Goal: Transaction & Acquisition: Purchase product/service

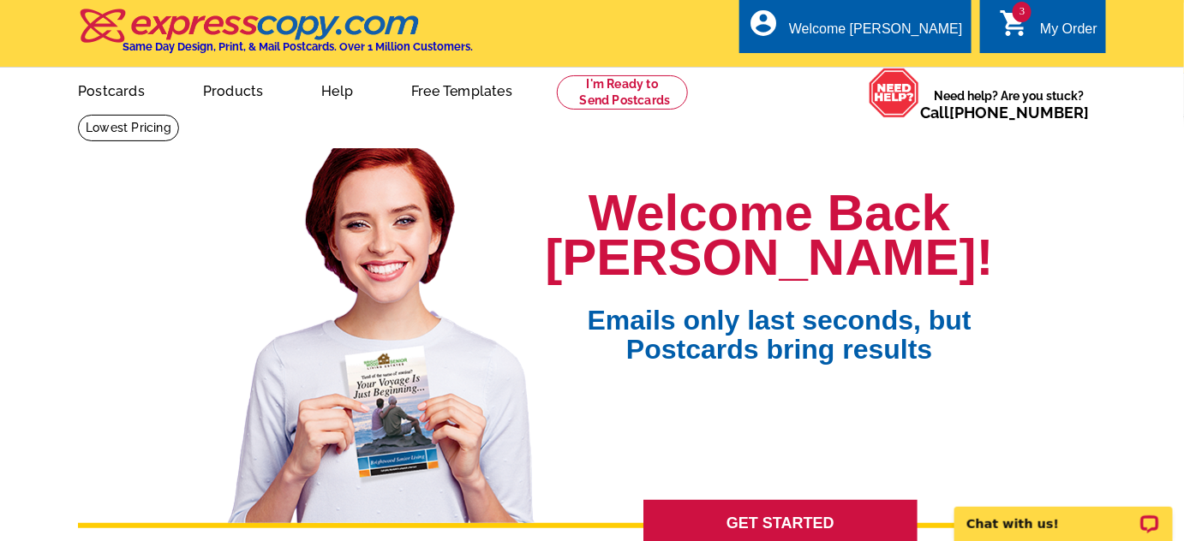
click at [1052, 35] on div "My Order" at bounding box center [1068, 33] width 57 height 24
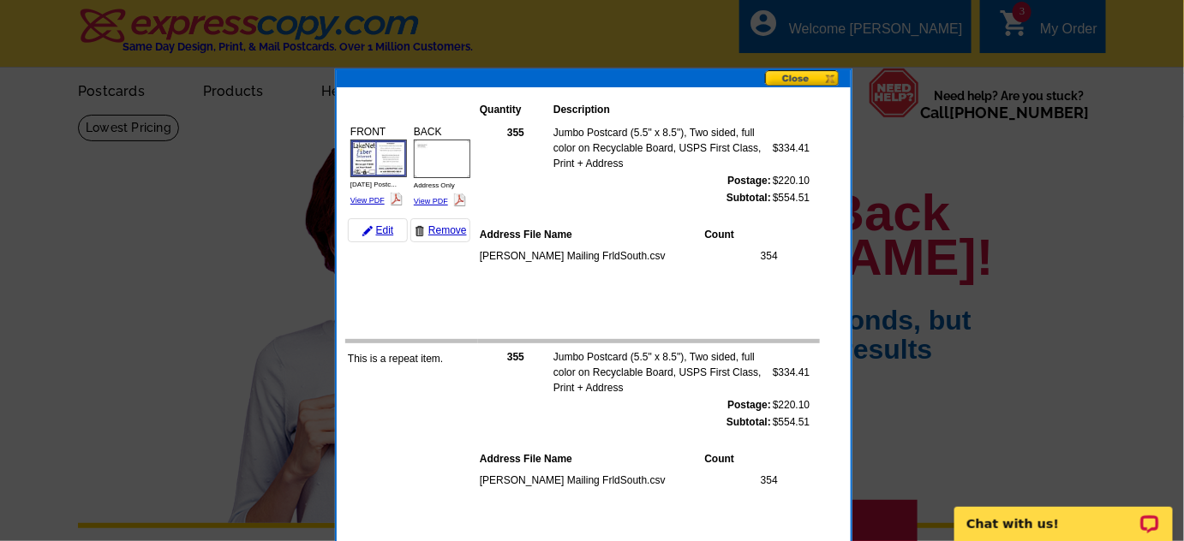
click at [799, 77] on button at bounding box center [808, 79] width 86 height 18
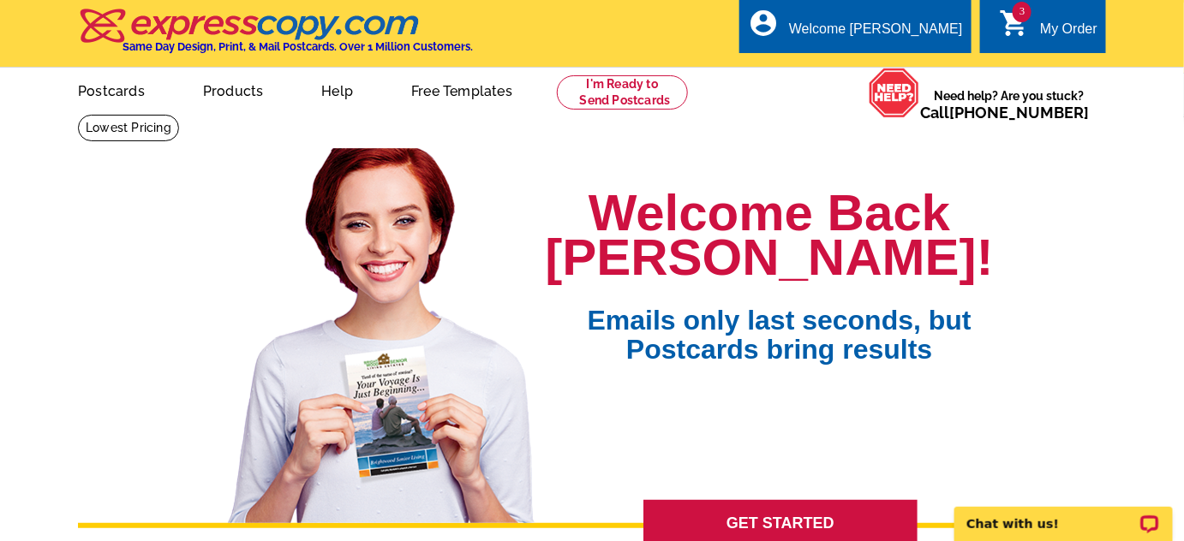
click at [1079, 30] on div "My Order" at bounding box center [1068, 33] width 57 height 24
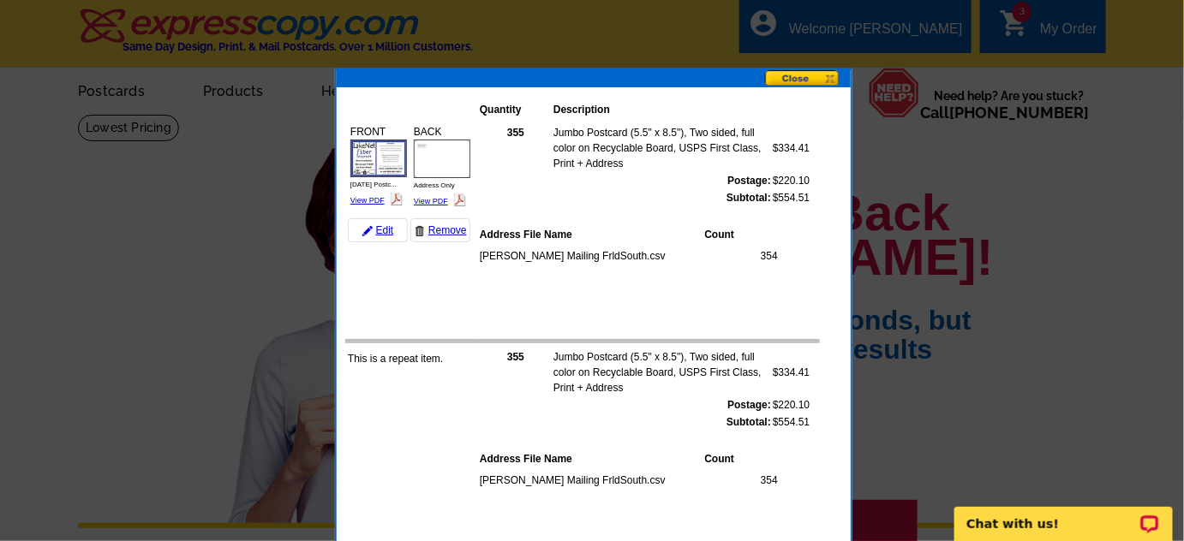
click at [803, 80] on button at bounding box center [808, 79] width 86 height 18
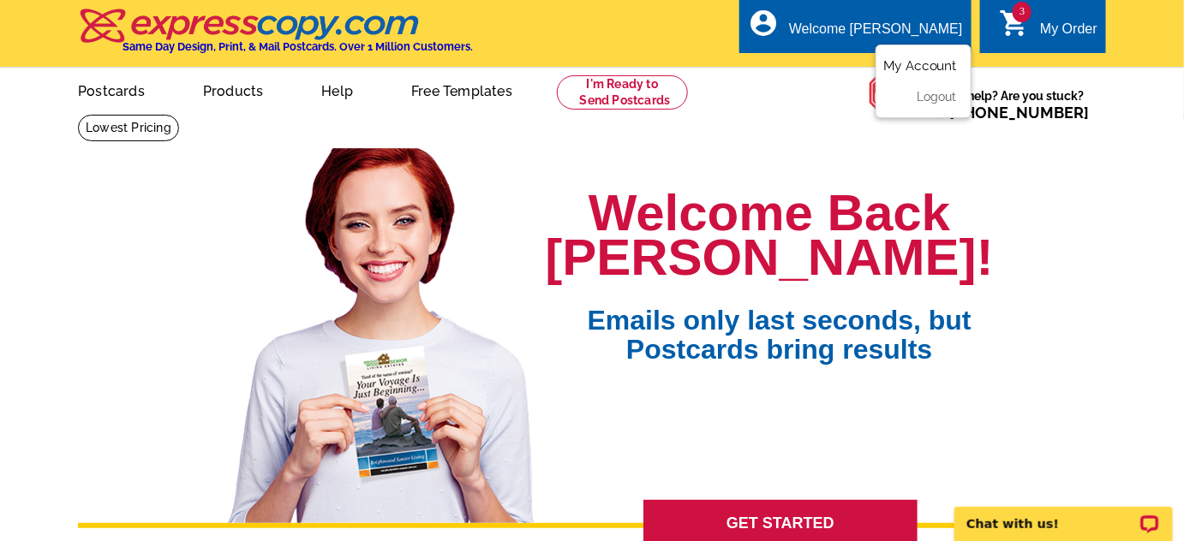
click at [936, 72] on link "My Account" at bounding box center [920, 65] width 74 height 15
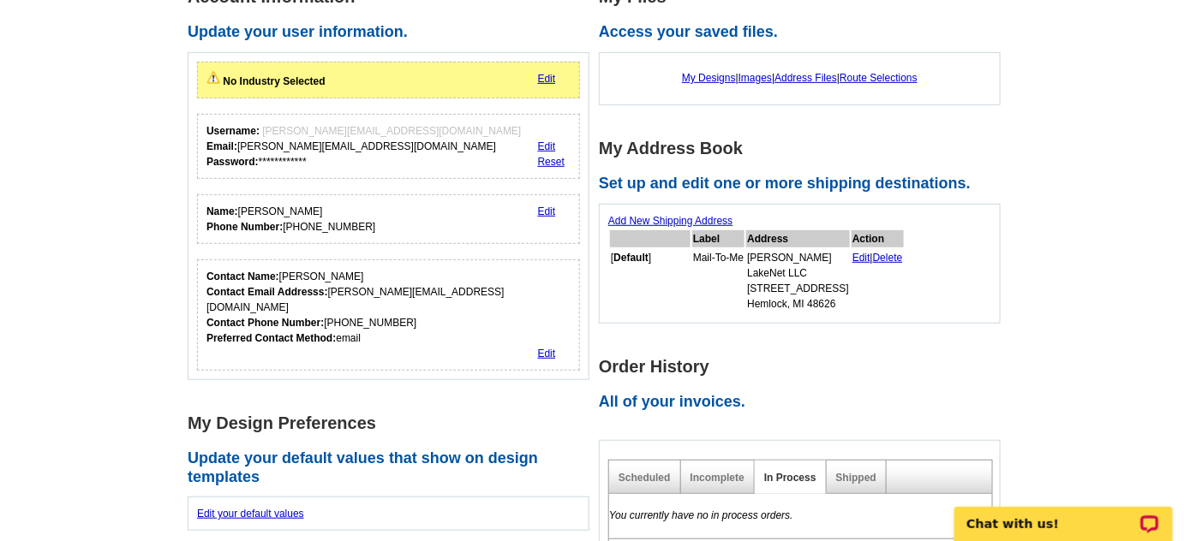
scroll to position [415, 0]
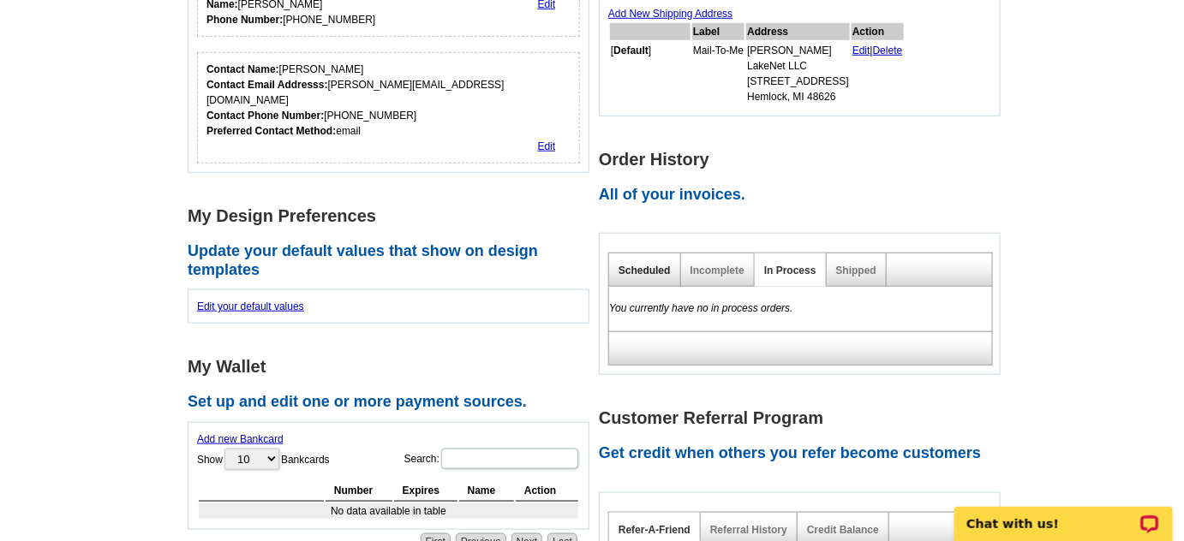
click at [628, 267] on link "Scheduled" at bounding box center [645, 271] width 52 height 12
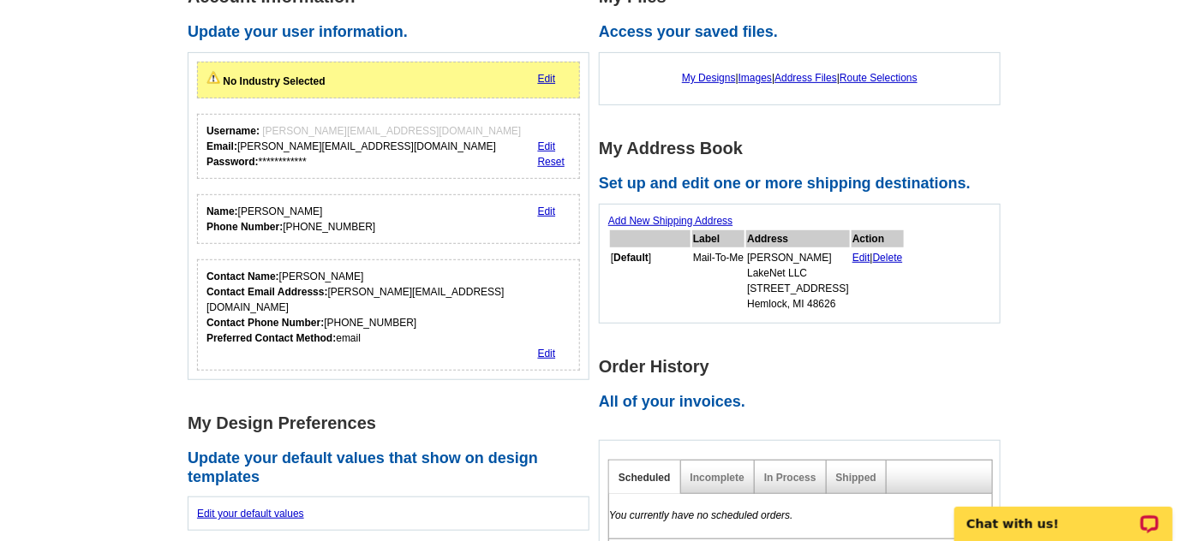
scroll to position [0, 0]
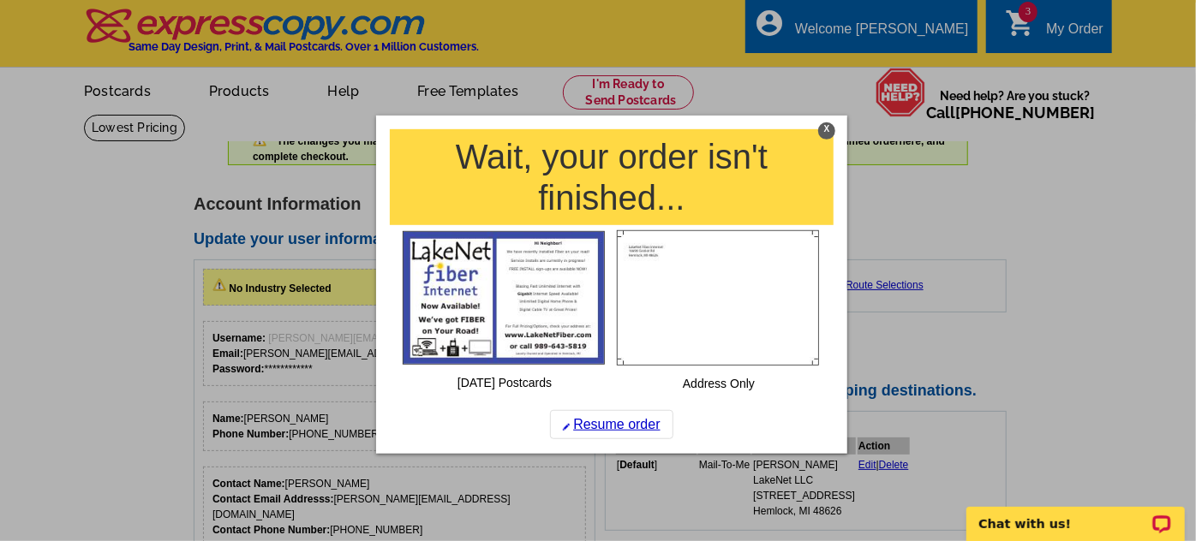
click at [828, 133] on div "X" at bounding box center [826, 131] width 17 height 17
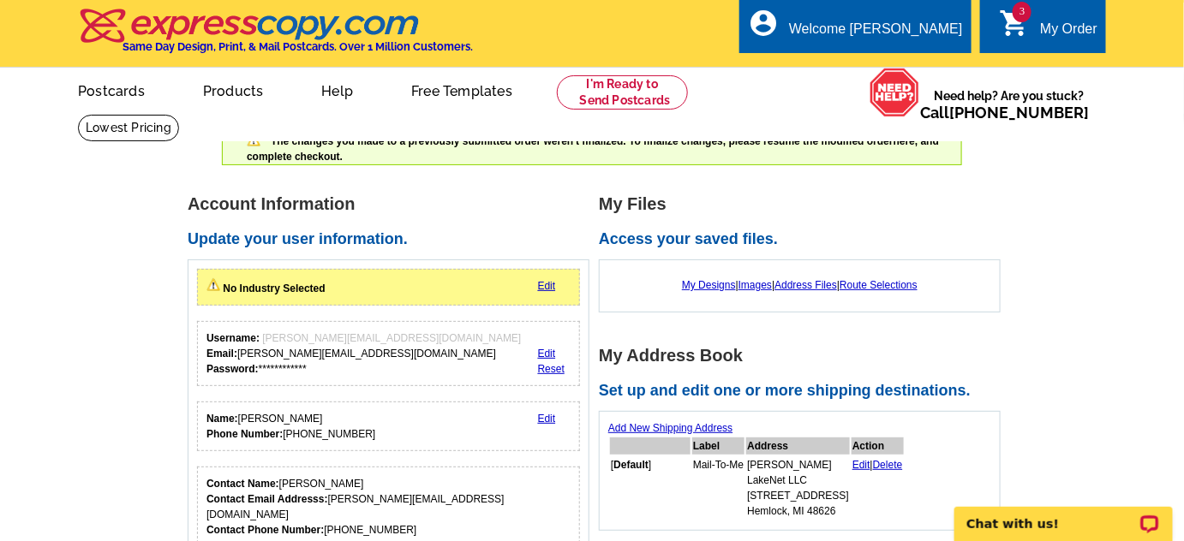
click at [1047, 4] on div "3 shopping_cart My Order" at bounding box center [1043, 26] width 126 height 54
click at [1052, 31] on div "My Order" at bounding box center [1068, 33] width 57 height 24
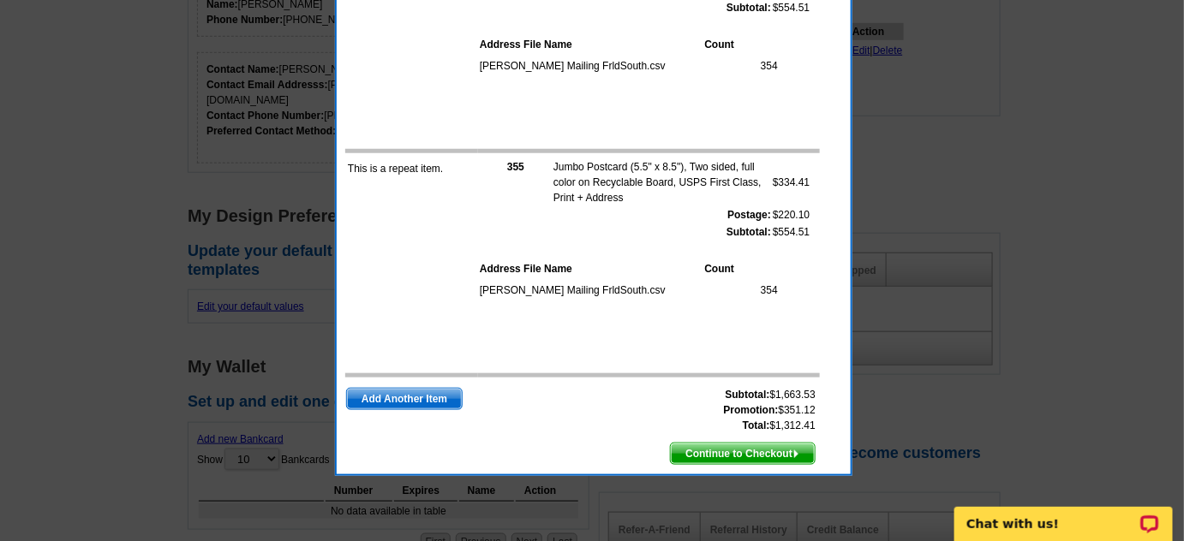
scroll to position [623, 0]
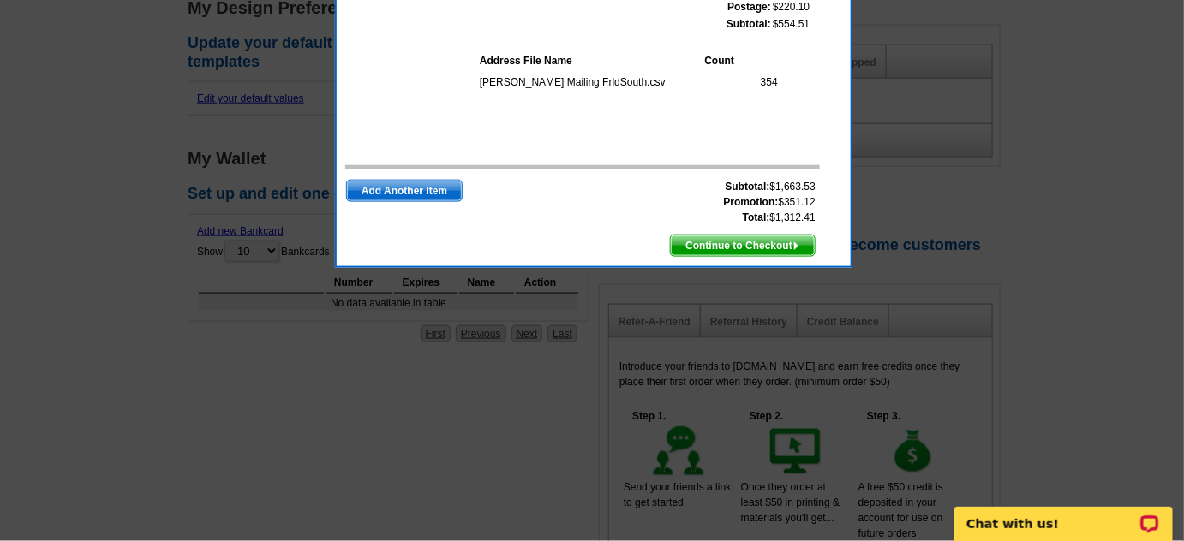
click at [713, 242] on span "Continue to Checkout" at bounding box center [743, 246] width 144 height 21
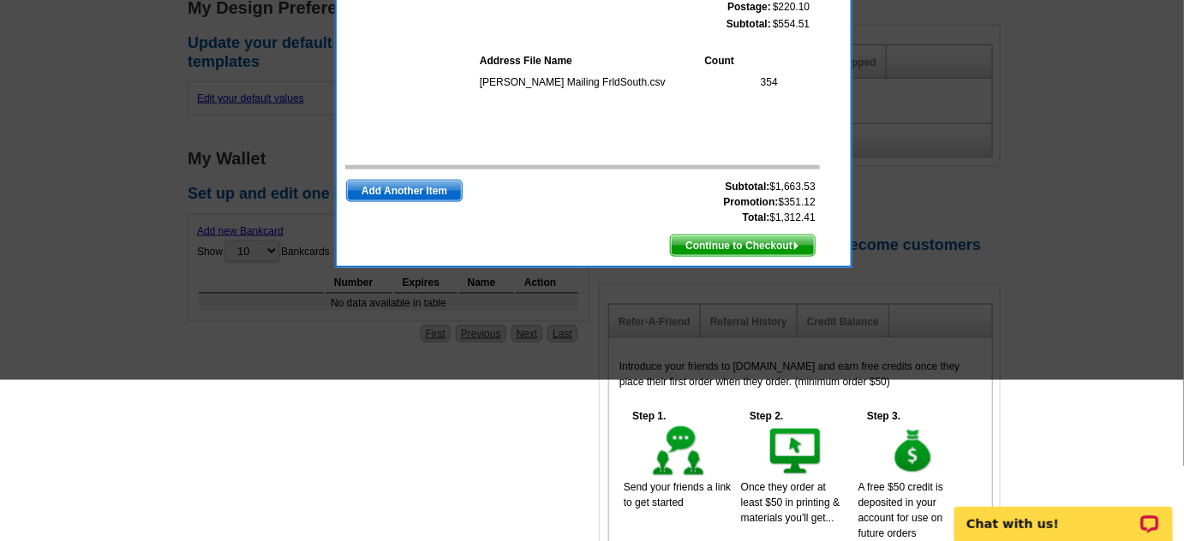
scroll to position [415, 0]
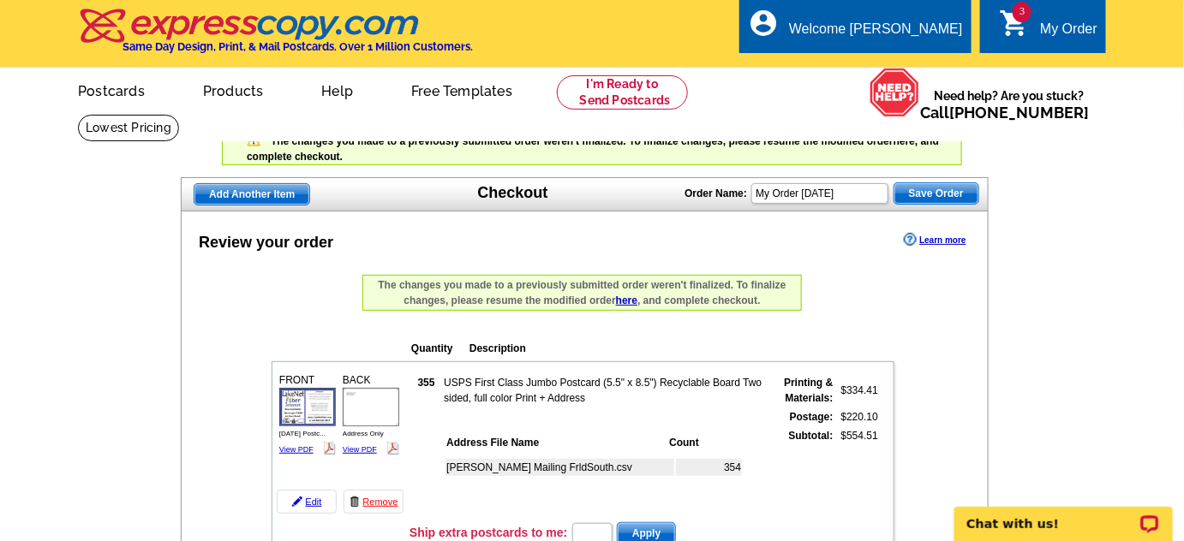
click at [627, 305] on link "here" at bounding box center [626, 301] width 21 height 12
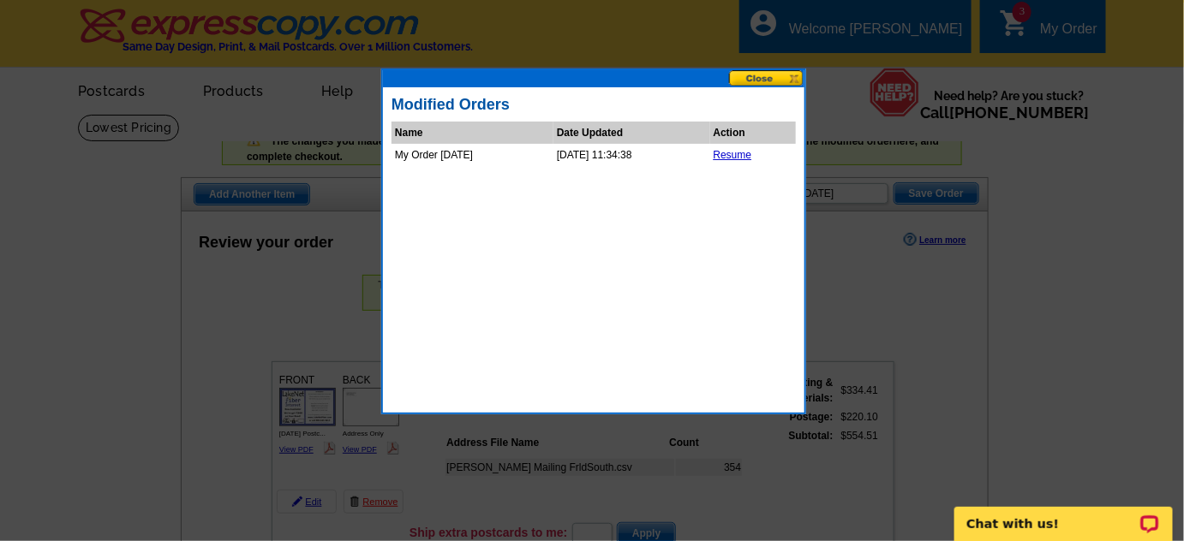
click at [779, 78] on button at bounding box center [766, 78] width 75 height 16
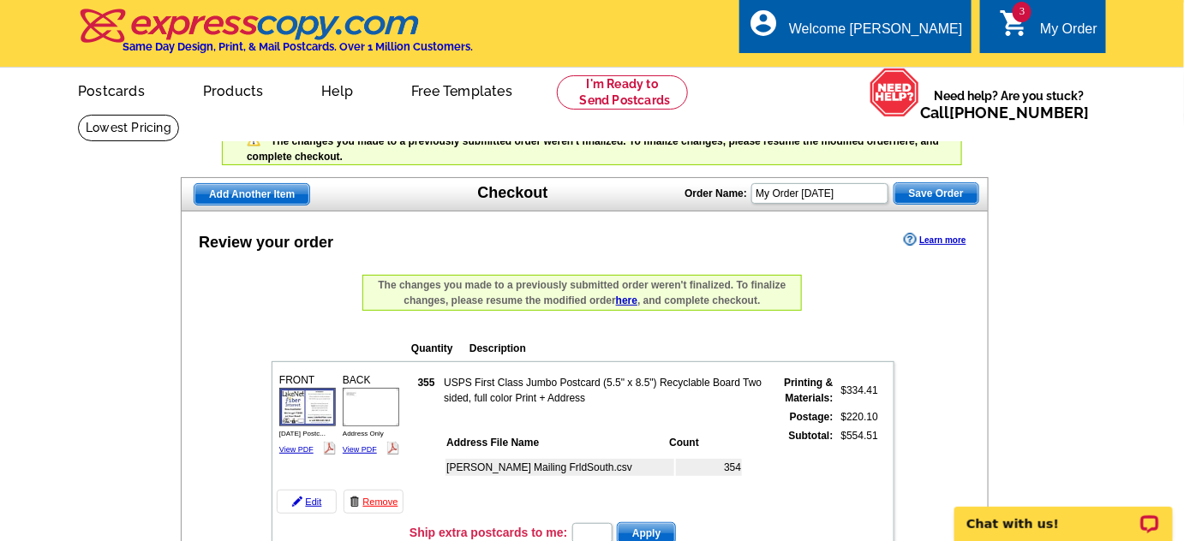
click at [1054, 23] on div "My Order" at bounding box center [1068, 33] width 57 height 24
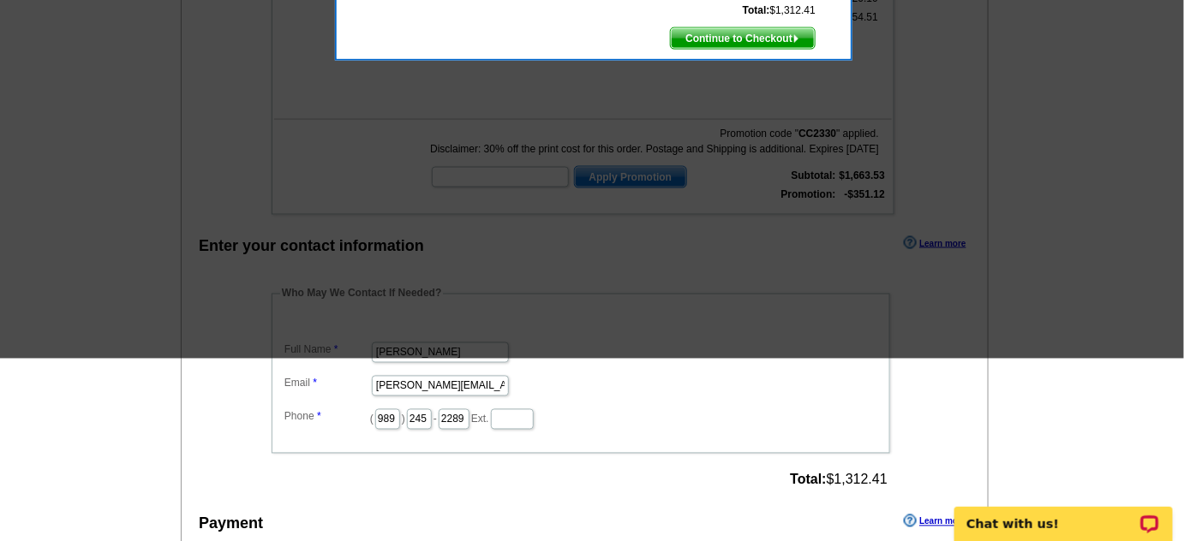
scroll to position [623, 0]
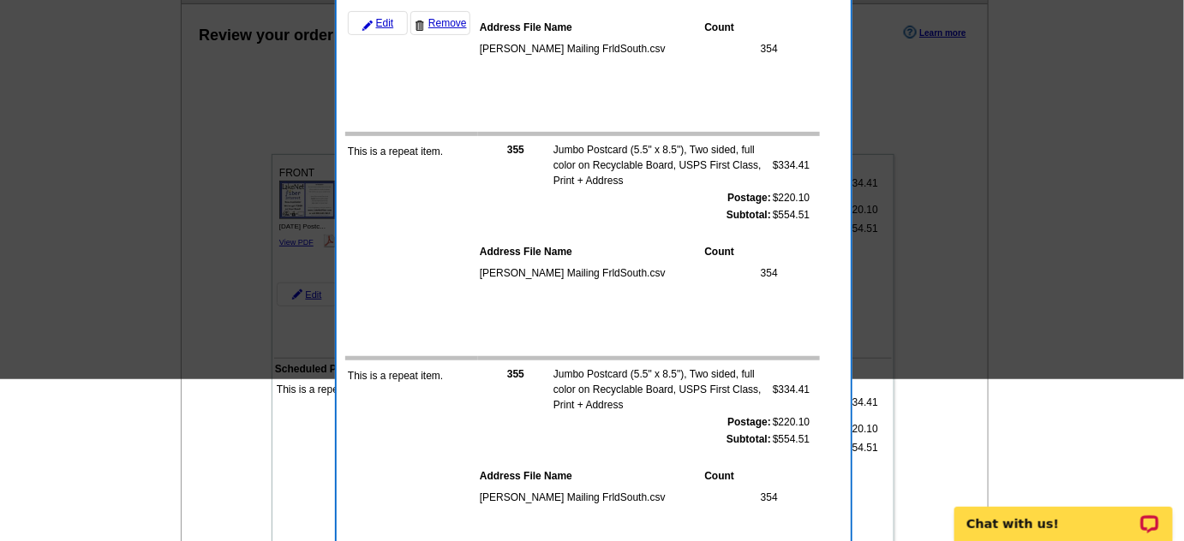
scroll to position [0, 0]
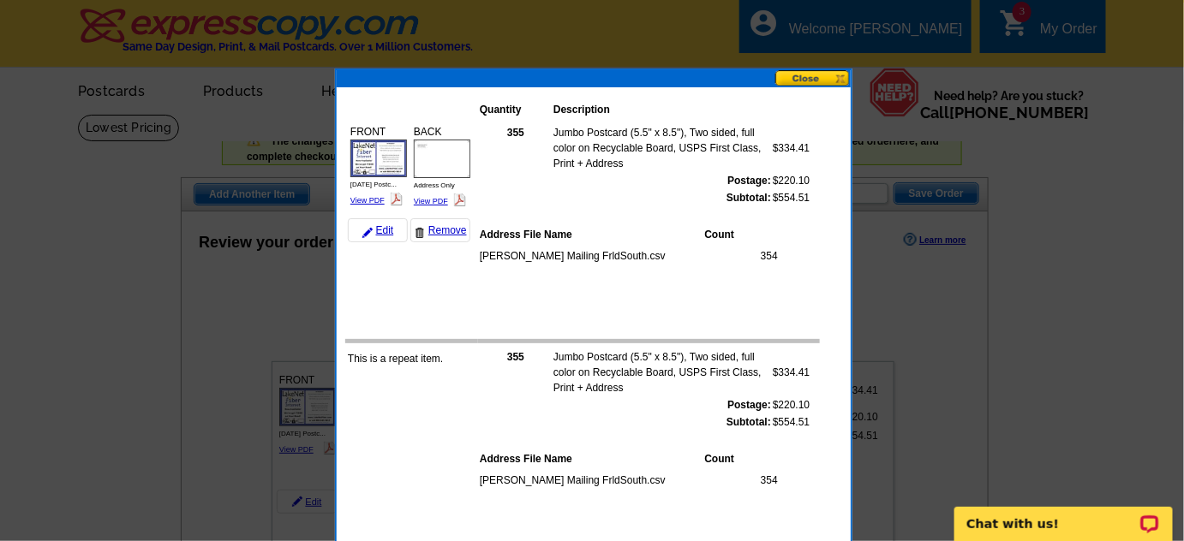
click at [799, 78] on button at bounding box center [812, 78] width 75 height 16
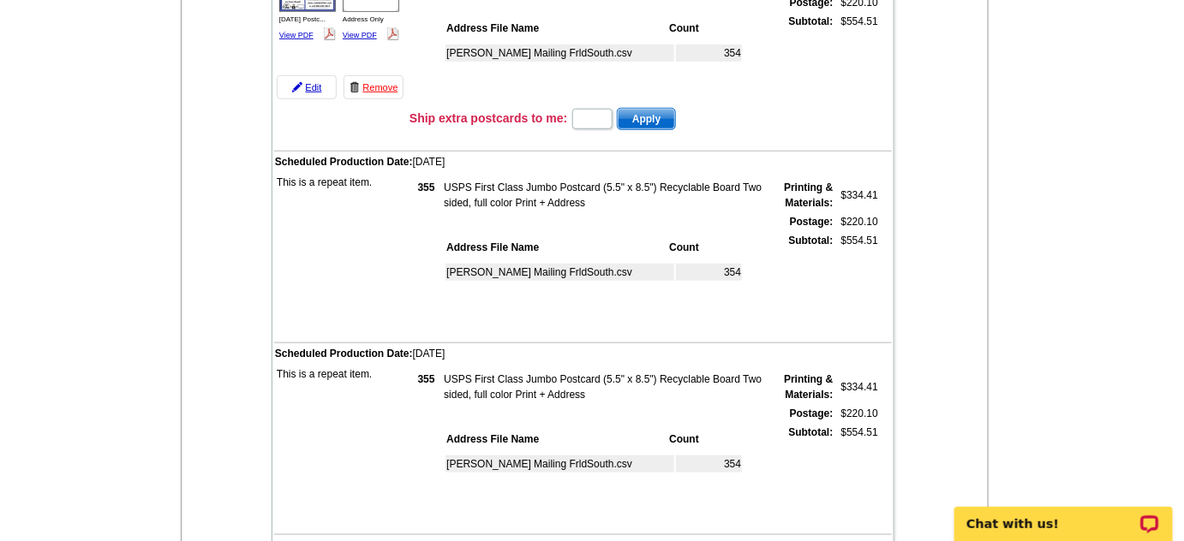
scroll to position [623, 0]
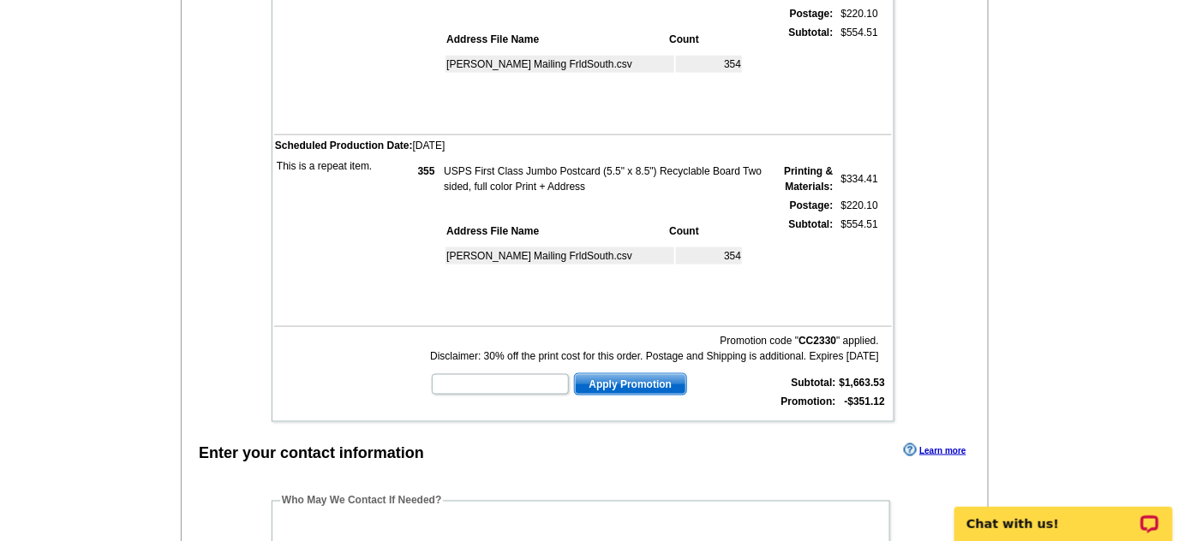
click at [956, 338] on div "Review your order Learn more The changes you made to a previously submitted ord…" at bounding box center [585, 510] width 808 height 1843
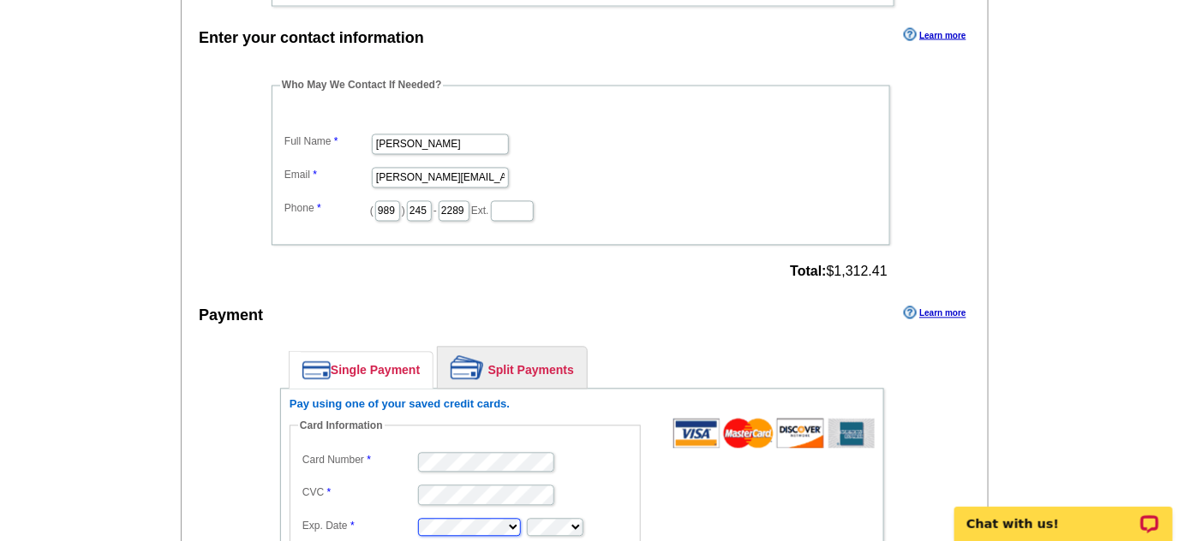
scroll to position [1246, 0]
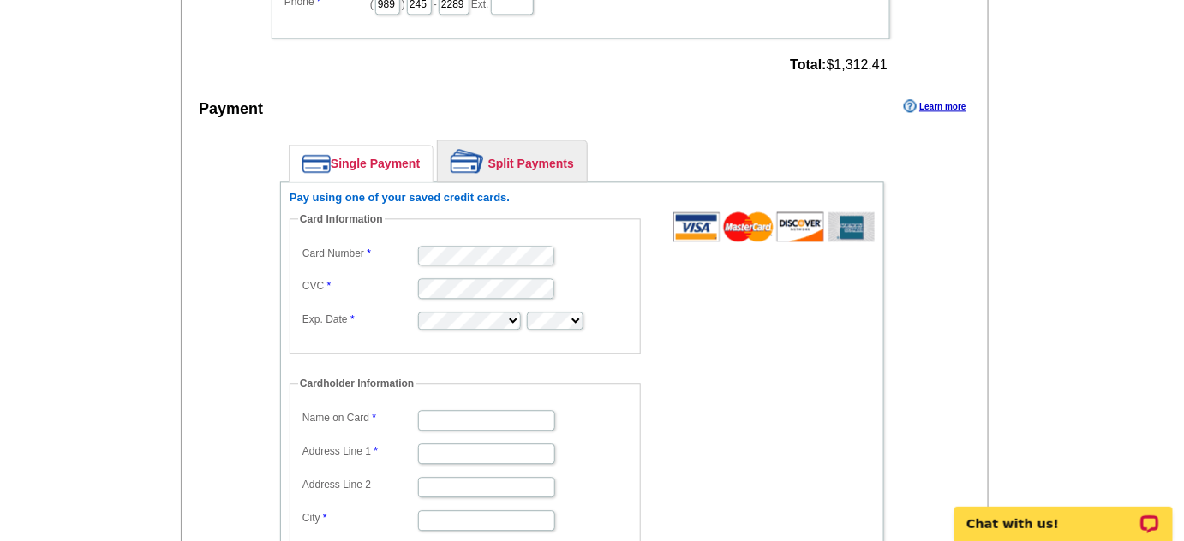
click at [723, 348] on form "Card Information Card Number CVC Exp. Date Cardholder Information Name on Card …" at bounding box center [582, 429] width 585 height 434
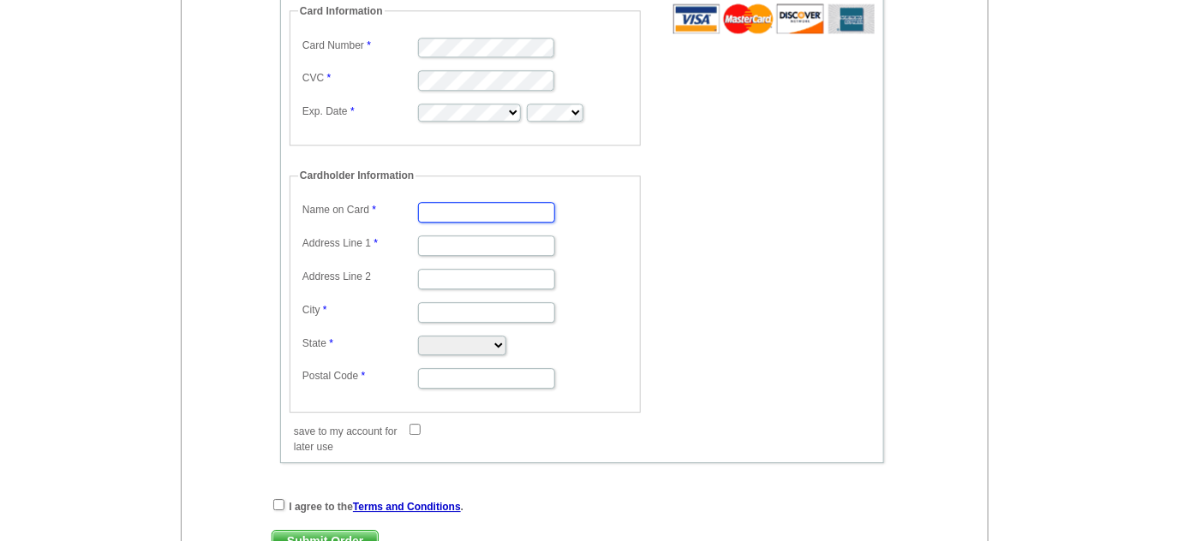
click at [452, 202] on input "Name on Card" at bounding box center [486, 212] width 137 height 21
type input "Christopher Fabien"
click at [466, 238] on input "Address Line 1" at bounding box center [486, 246] width 137 height 21
type input "6"
type input "16690 Gratiot Rd"
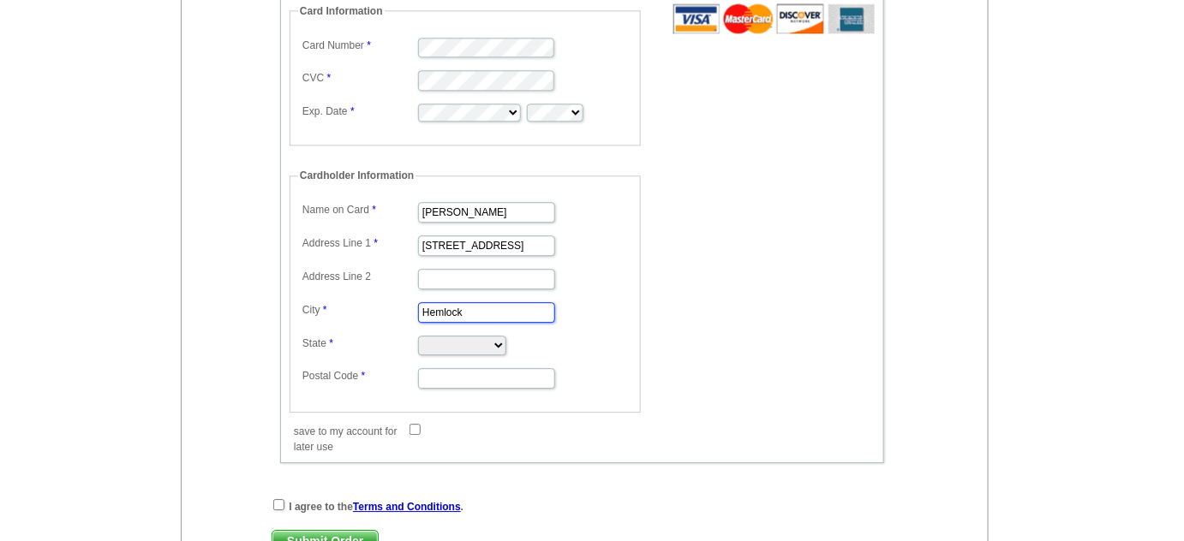
type input "Hemlock"
select select "MI"
type input "48626"
click at [420, 439] on div "Pay using one of your saved credit cards. Card Information Card Number CVC Exp.…" at bounding box center [582, 218] width 604 height 490
click at [278, 500] on input "checkbox" at bounding box center [278, 505] width 11 height 11
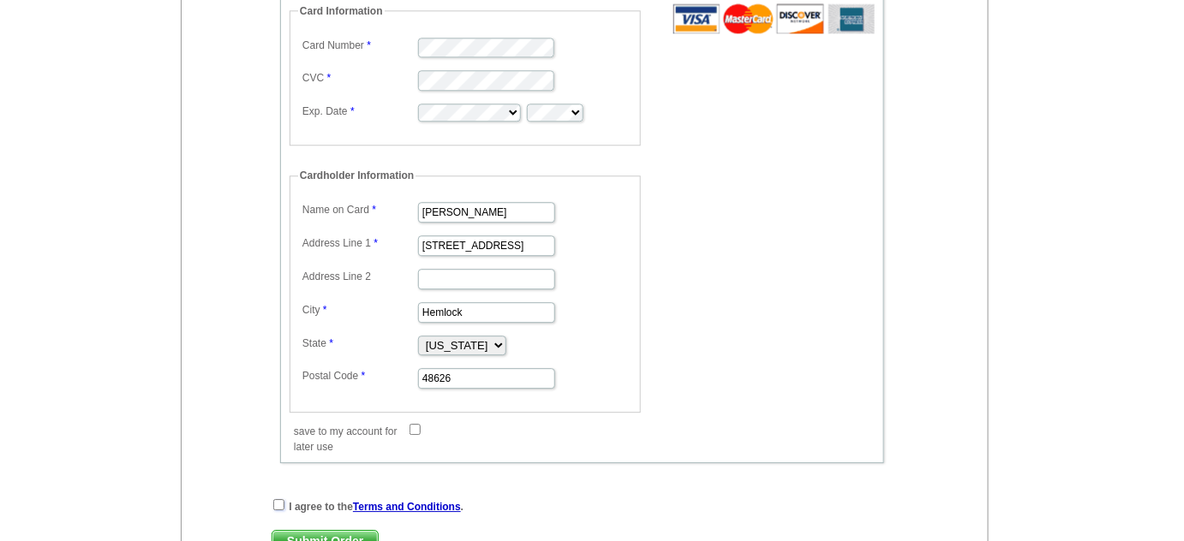
checkbox input "true"
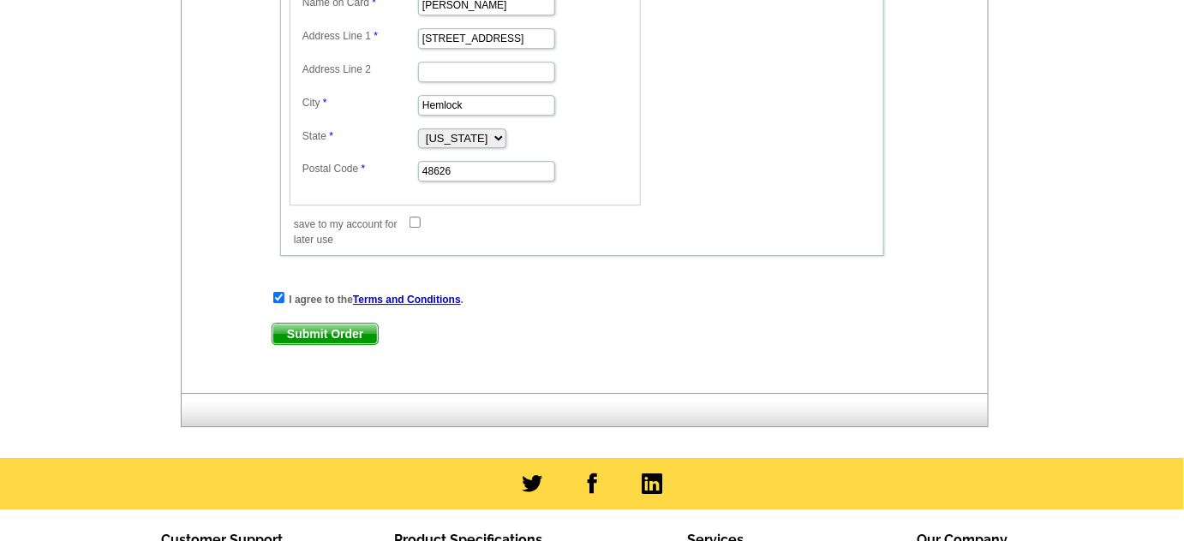
click at [350, 324] on span "Submit Order" at bounding box center [324, 334] width 105 height 21
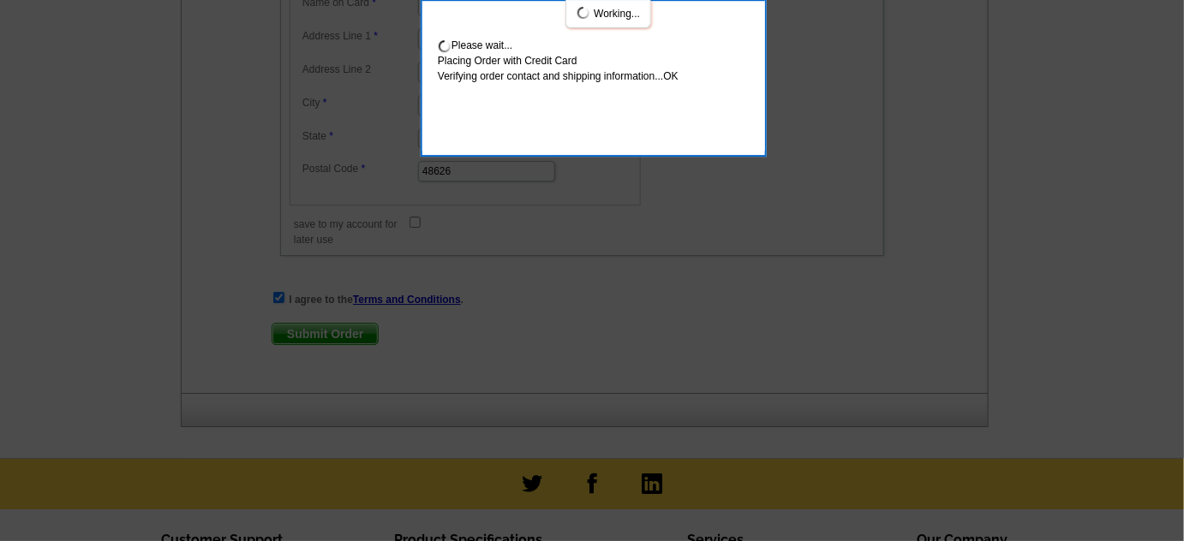
scroll to position [1755, 0]
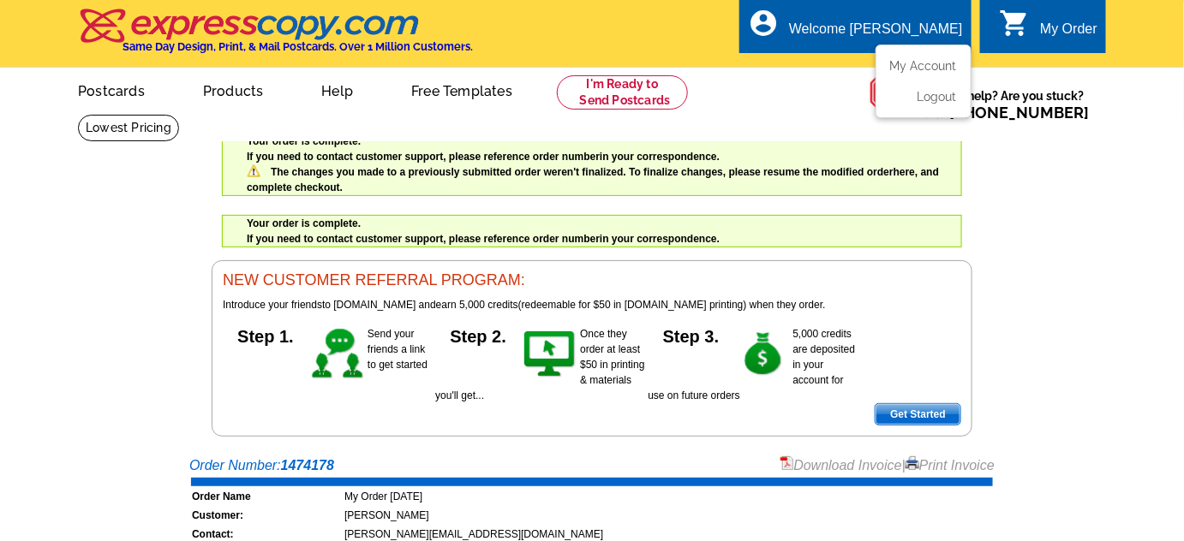
click at [869, 32] on div "account_circle Welcome Chris My Account Logout" at bounding box center [854, 26] width 231 height 54
click at [913, 61] on link "My Account" at bounding box center [920, 65] width 74 height 15
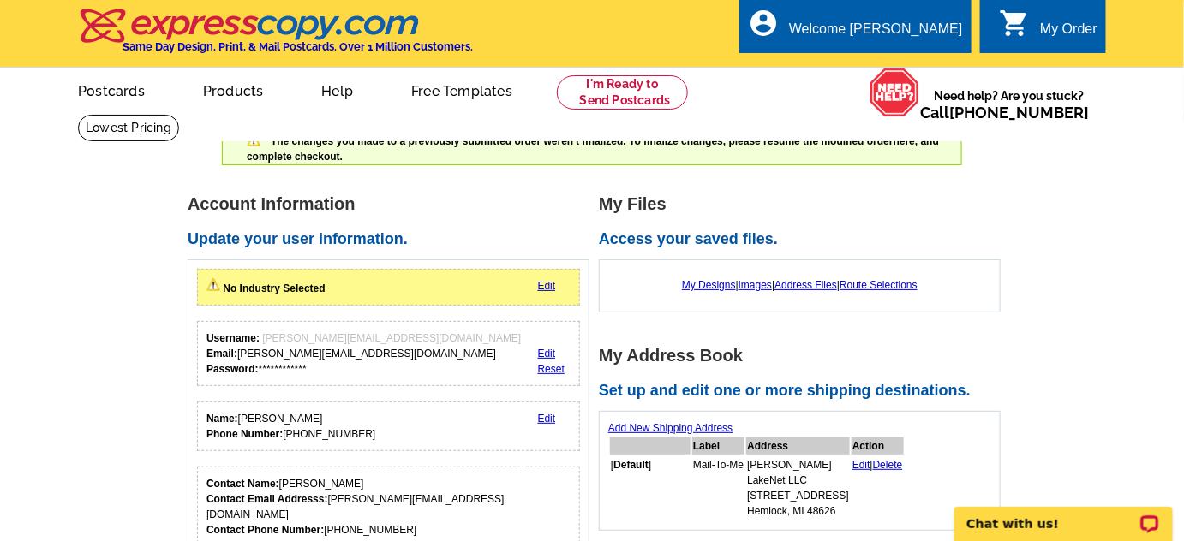
click at [932, 70] on link "My Account" at bounding box center [920, 65] width 74 height 15
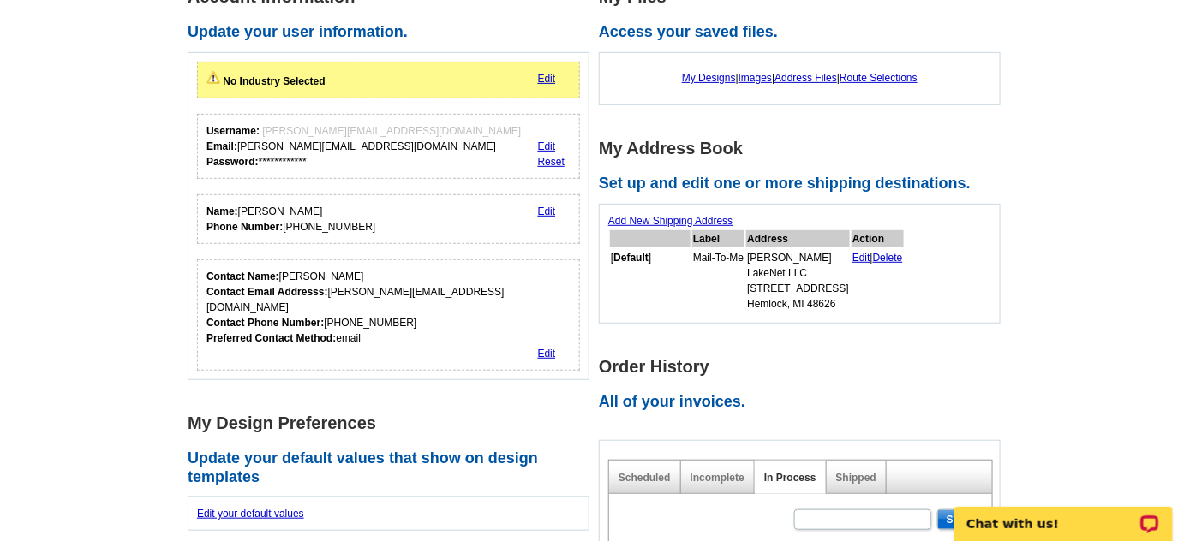
scroll to position [415, 0]
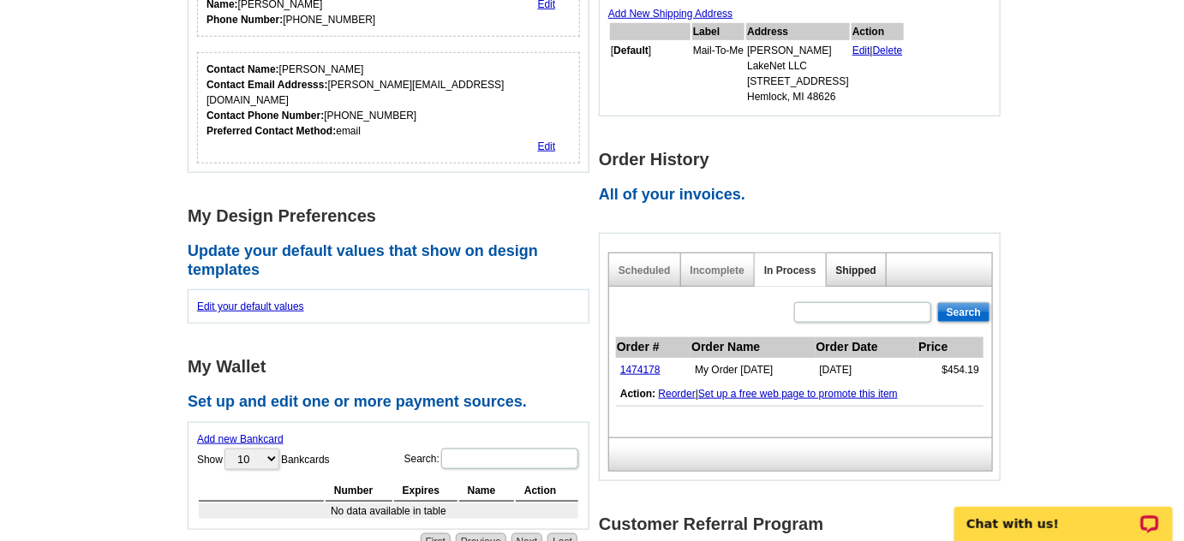
click at [853, 266] on link "Shipped" at bounding box center [856, 271] width 40 height 12
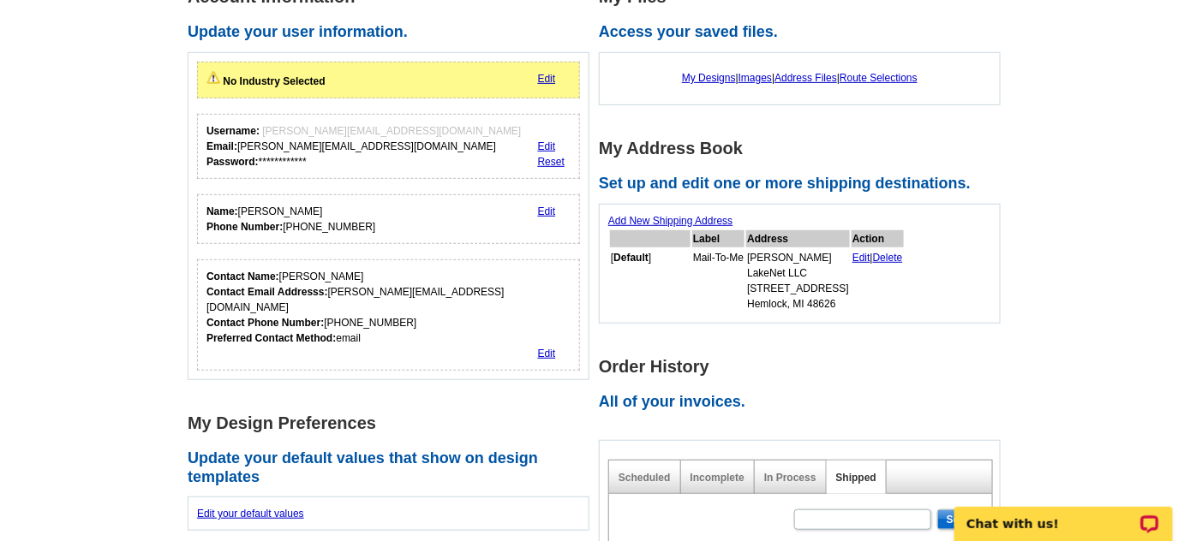
scroll to position [0, 0]
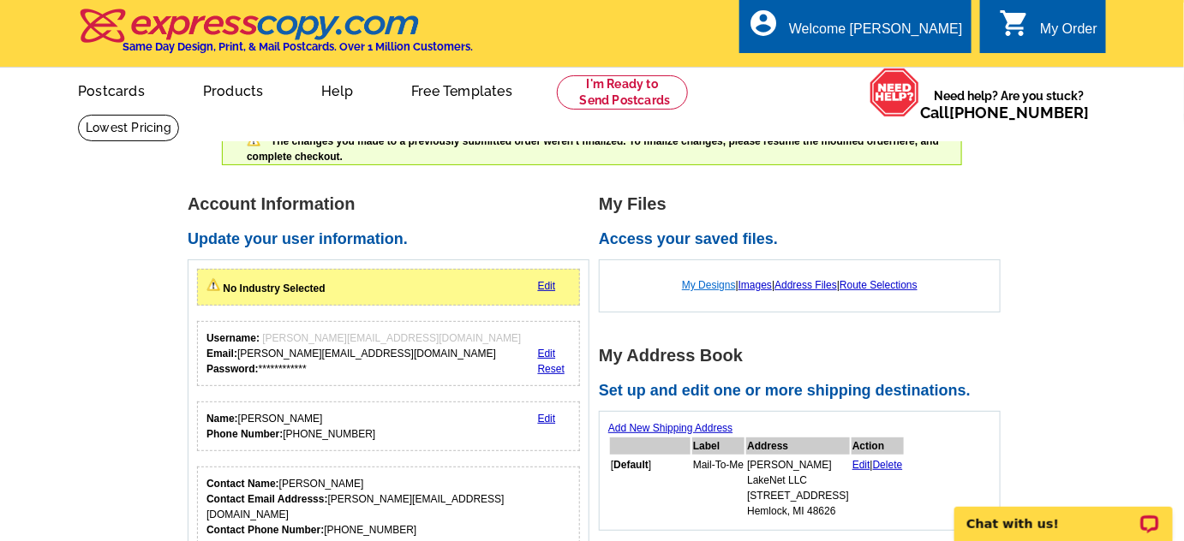
click at [721, 287] on link "My Designs" at bounding box center [709, 285] width 54 height 12
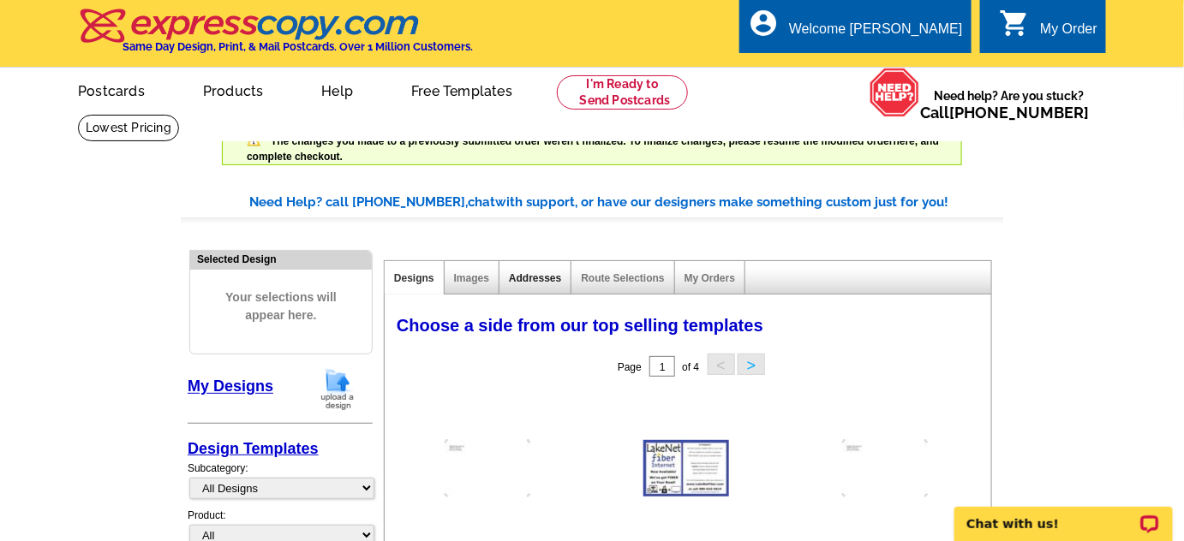
click at [551, 280] on link "Addresses" at bounding box center [535, 278] width 52 height 12
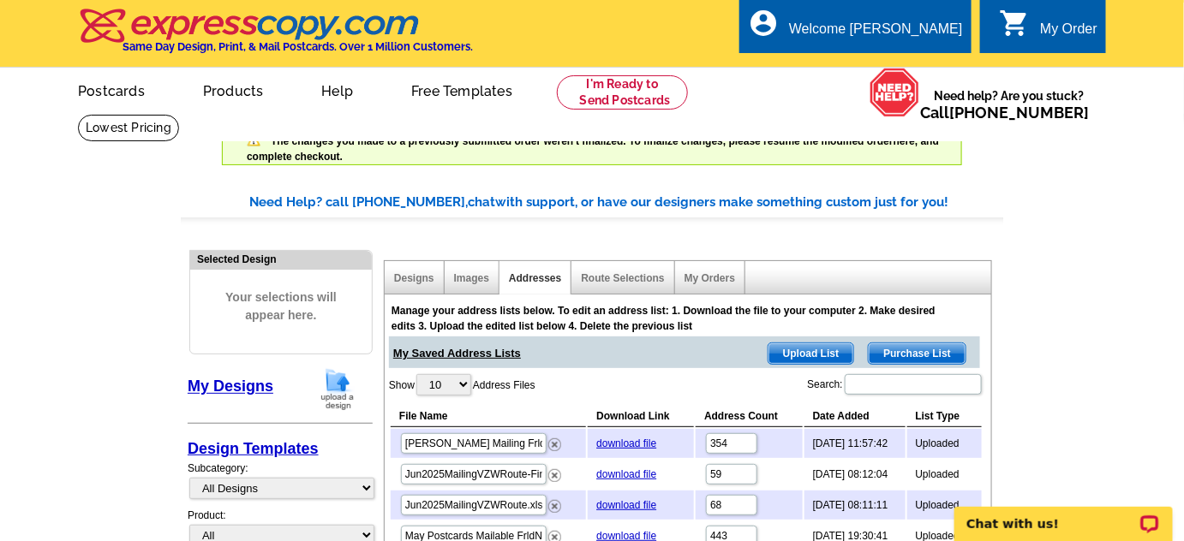
scroll to position [207, 0]
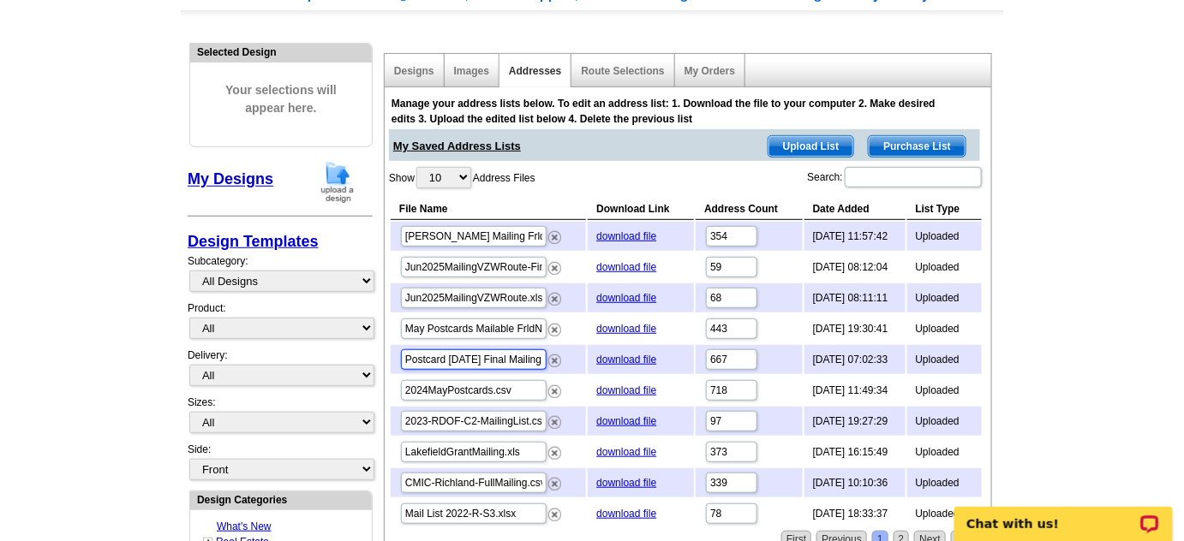
click at [492, 356] on input "Postcard [DATE] Final Mailing.xlsx" at bounding box center [474, 360] width 146 height 21
click at [488, 323] on input "May Postcards Mailable FrldNorth.xlsx" at bounding box center [474, 329] width 146 height 21
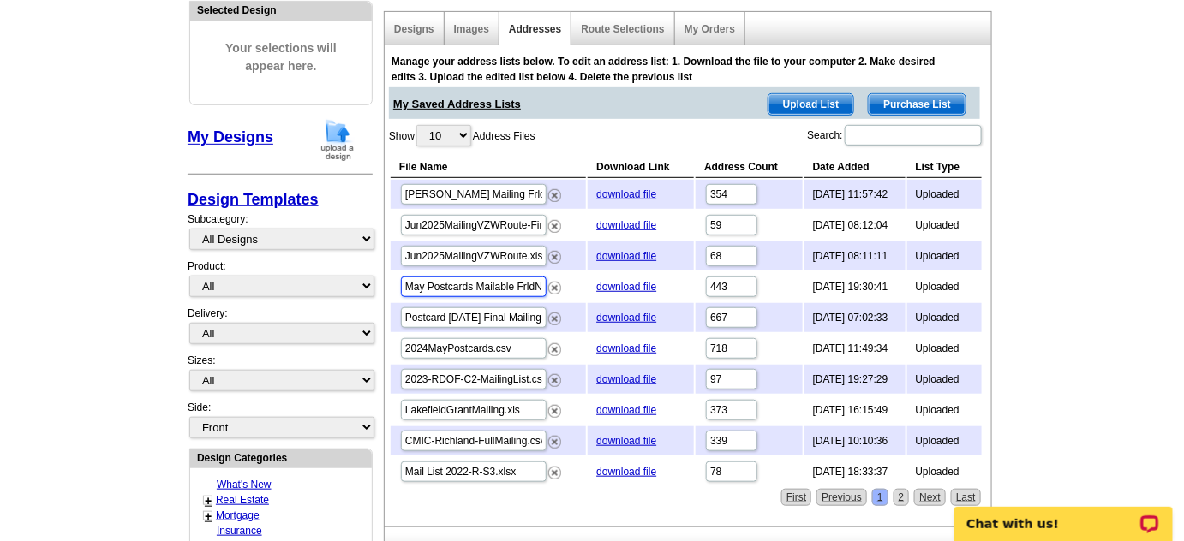
scroll to position [269, 0]
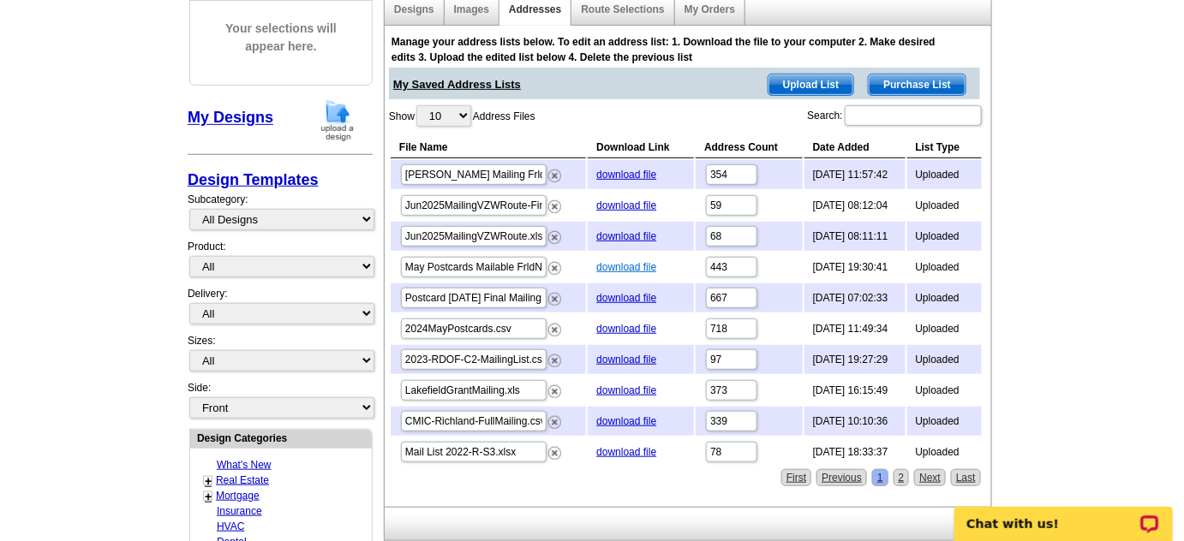
click at [601, 267] on link "download file" at bounding box center [626, 267] width 60 height 12
